Goal: Communication & Community: Answer question/provide support

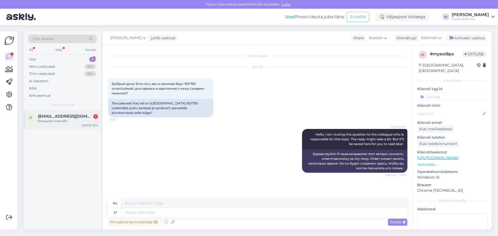
click at [85, 119] on div "p [EMAIL_ADDRESS][DOMAIN_NAME] 1 большое спасибо [DATE] 19:14" at bounding box center [62, 119] width 77 height 19
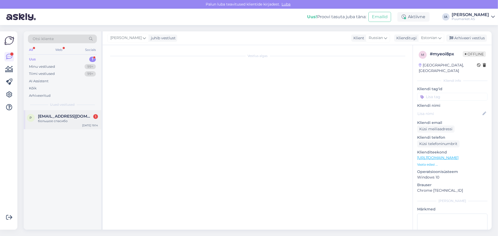
scroll to position [133, 0]
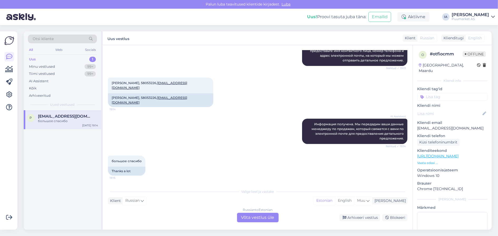
click at [265, 217] on div "Russian to Estonian Võta vestlus üle" at bounding box center [258, 216] width 42 height 9
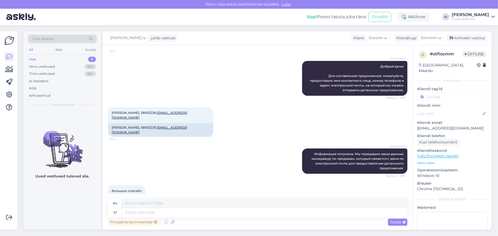
scroll to position [0, 0]
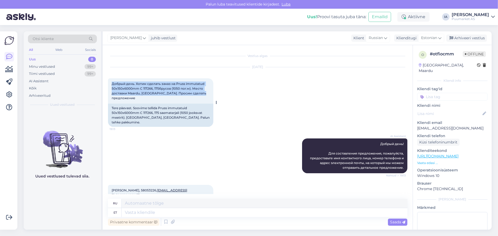
drag, startPoint x: 112, startPoint y: 87, endPoint x: 211, endPoint y: 105, distance: 101.3
click at [211, 103] on div "Добрый день. Хотим сделать заказ на Pruss immutatud 50x150x6000mm C 117266, 175…" at bounding box center [160, 90] width 105 height 25
copy span "Добрый день. Хотим сделать заказ на Pruss immutatud 50x150x6000mm C 117266, 175…"
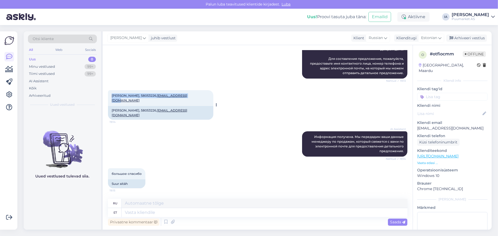
drag, startPoint x: 111, startPoint y: 96, endPoint x: 197, endPoint y: 98, distance: 85.3
click at [197, 98] on div "[PERSON_NAME], 58053226, [EMAIL_ADDRESS][DOMAIN_NAME] 19:14" at bounding box center [160, 98] width 105 height 16
copy span "[PERSON_NAME], 58053226, [EMAIL_ADDRESS][DOMAIN_NAME]"
click at [266, 191] on div "большое спасибо 19:15 Suur aitäh" at bounding box center [257, 178] width 299 height 32
click at [141, 220] on div "Privaatne kommentaar" at bounding box center [133, 221] width 51 height 7
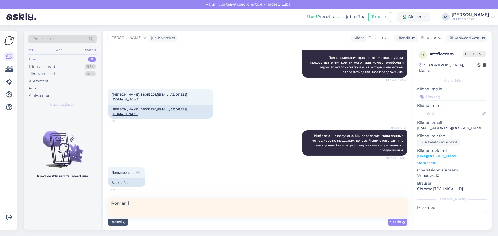
type textarea "Romanile"
